Goal: Navigation & Orientation: Understand site structure

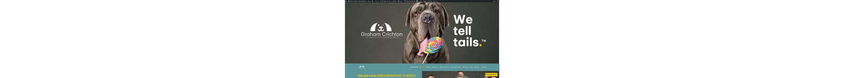
scroll to position [62, 0]
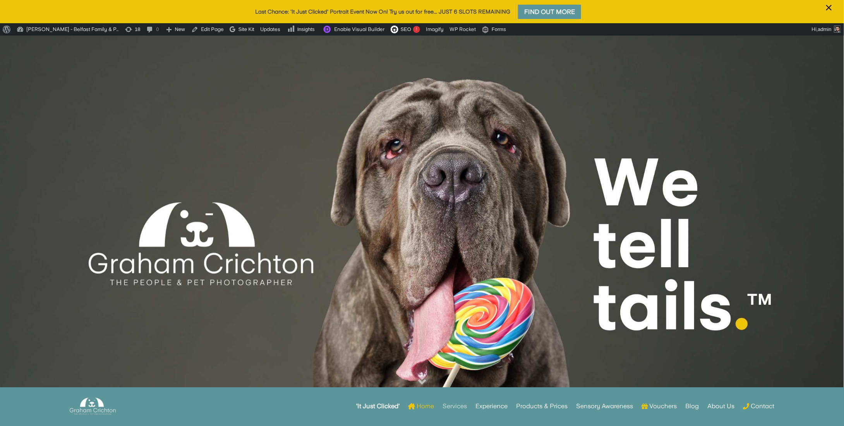
click at [443, 404] on link "Services" at bounding box center [454, 406] width 24 height 30
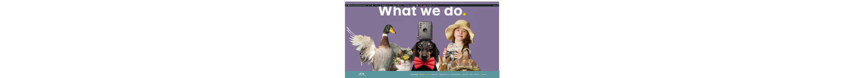
scroll to position [39, 0]
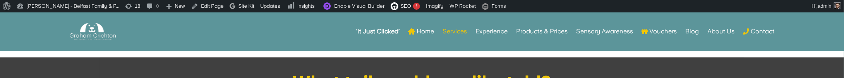
scroll to position [62, 0]
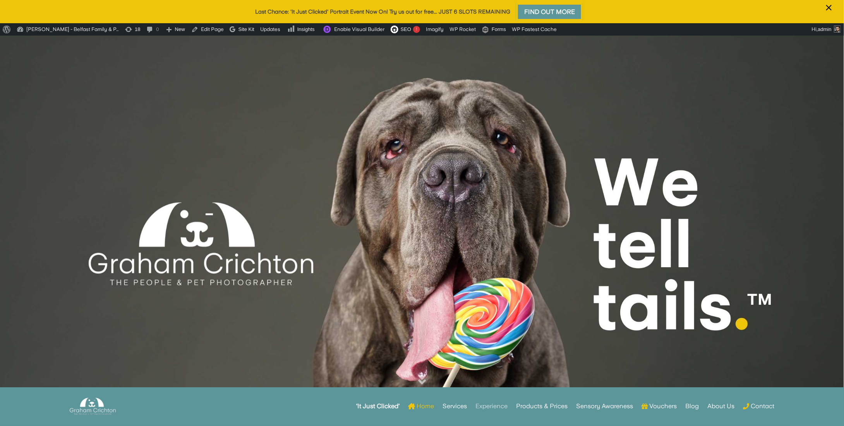
click at [494, 406] on link "Experience" at bounding box center [491, 406] width 32 height 30
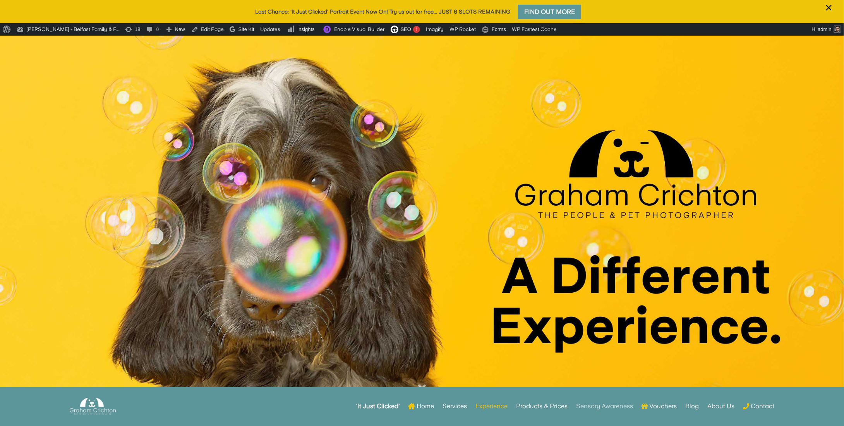
click at [612, 407] on link "Sensory Awareness" at bounding box center [604, 406] width 57 height 30
